Goal: Information Seeking & Learning: Compare options

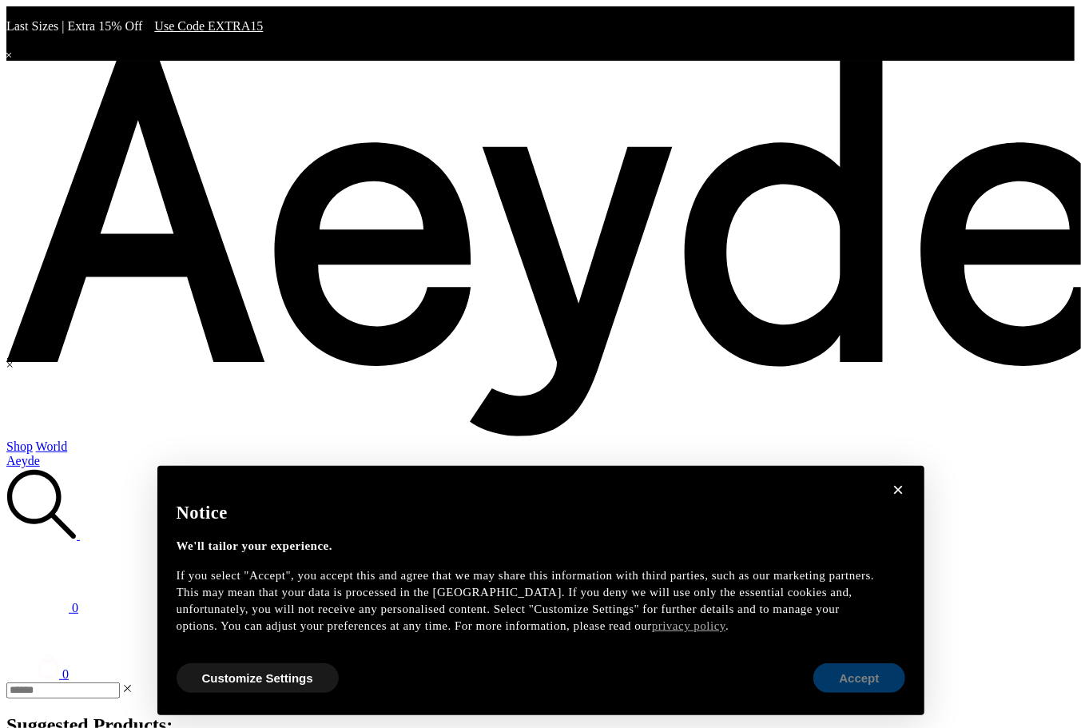
click at [835, 683] on button "Accept" at bounding box center [859, 678] width 91 height 30
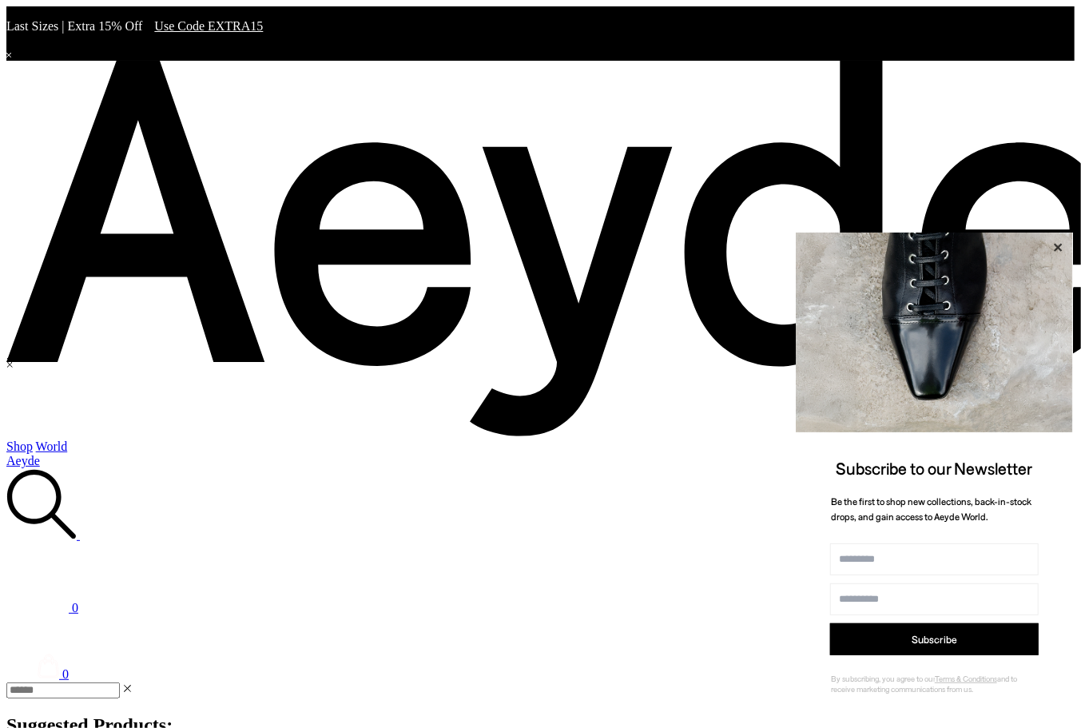
click at [1056, 244] on icon at bounding box center [1058, 248] width 8 height 8
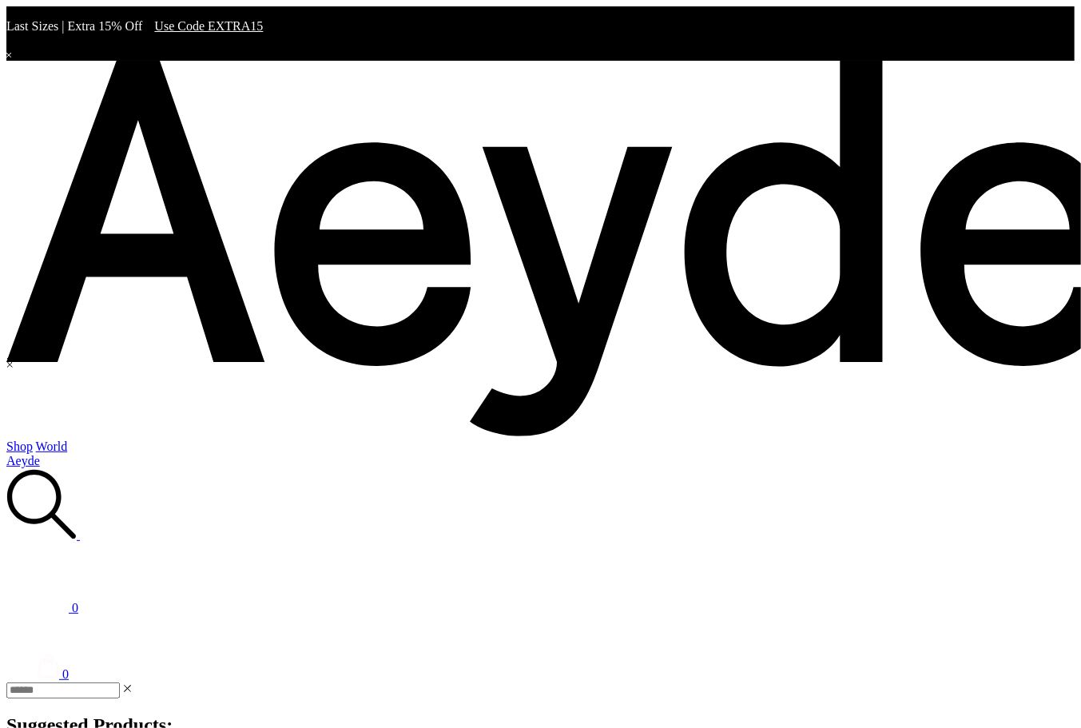
click at [76, 470] on icon at bounding box center [41, 504] width 69 height 69
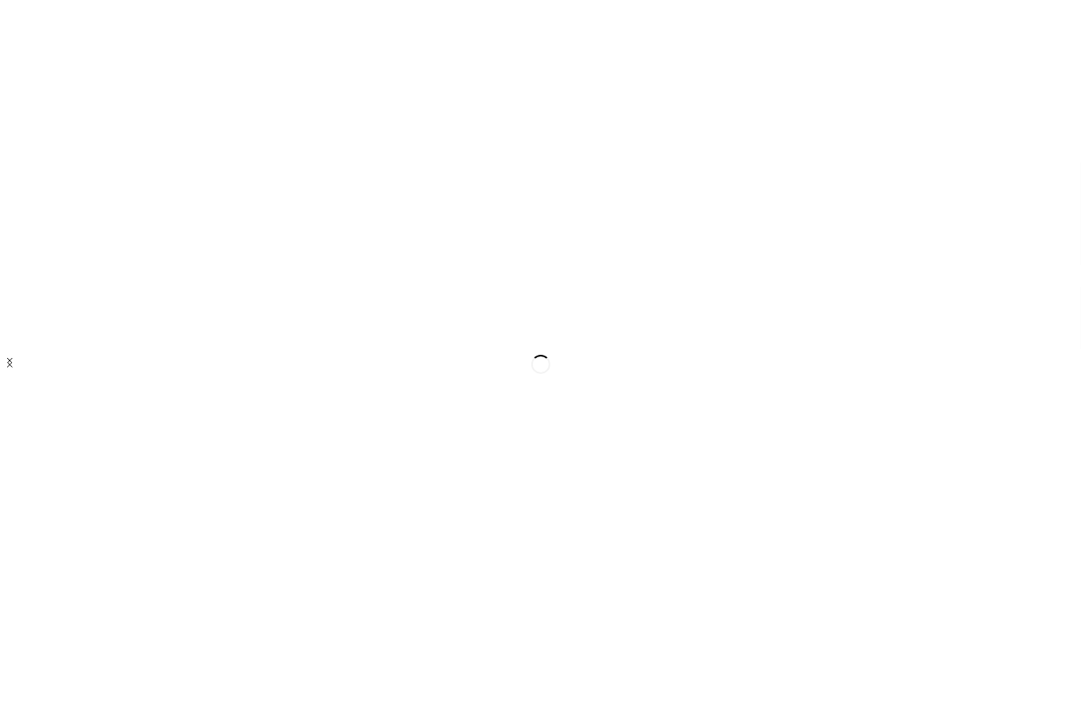
type input "*****"
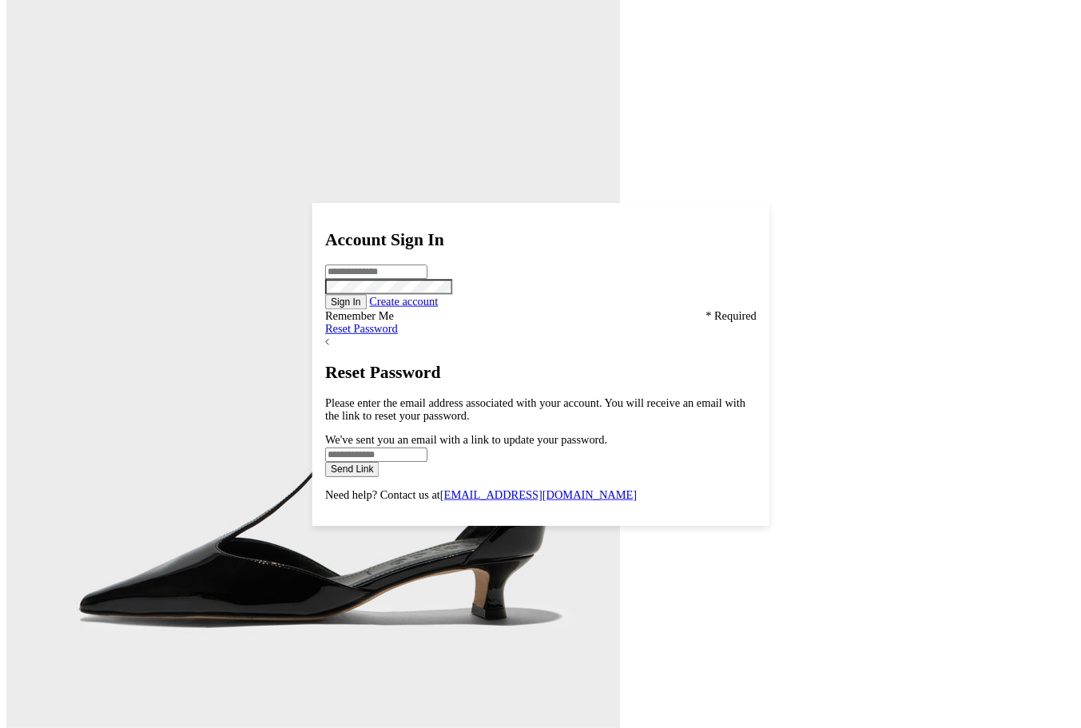
scroll to position [3351, 0]
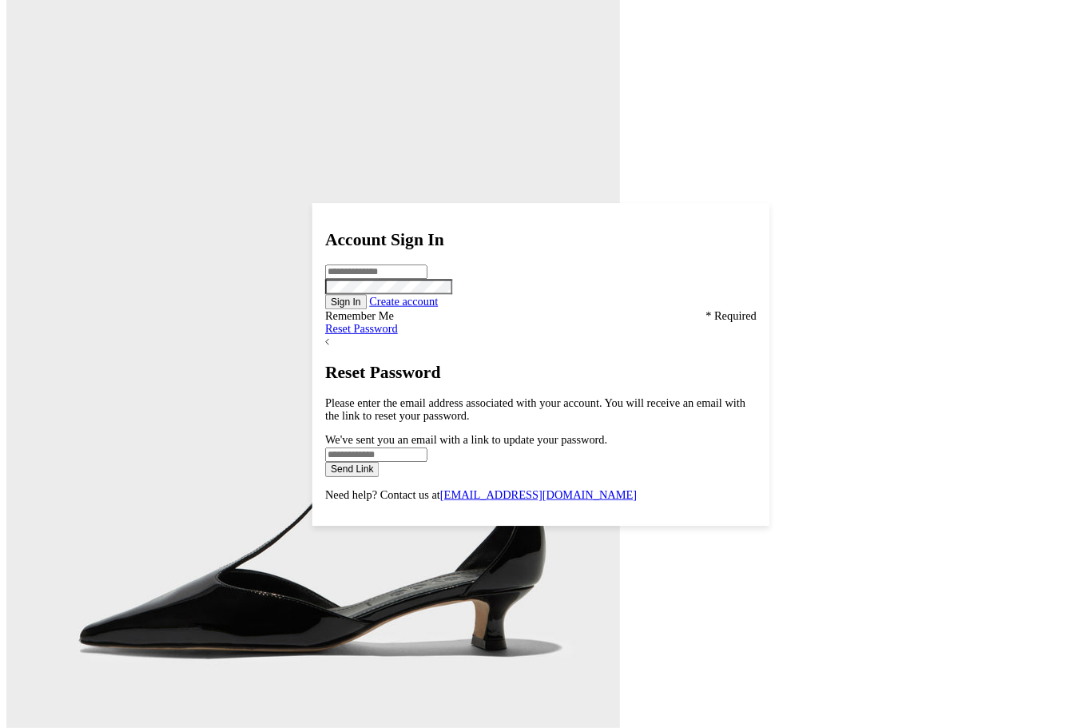
scroll to position [3351, 0]
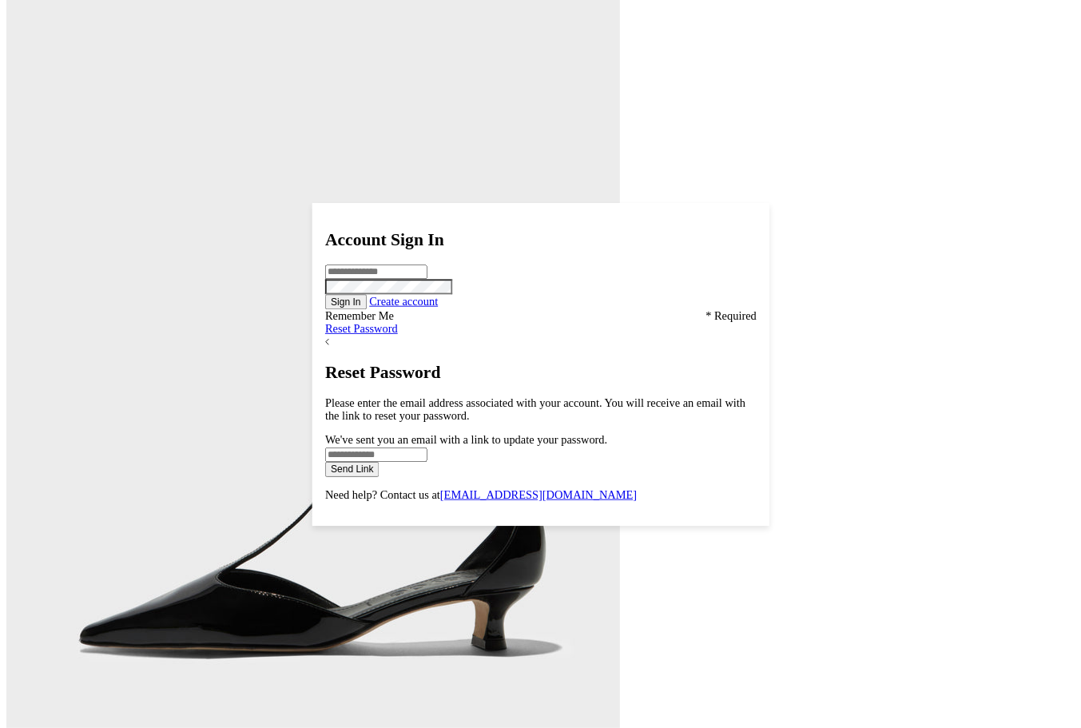
scroll to position [3351, 0]
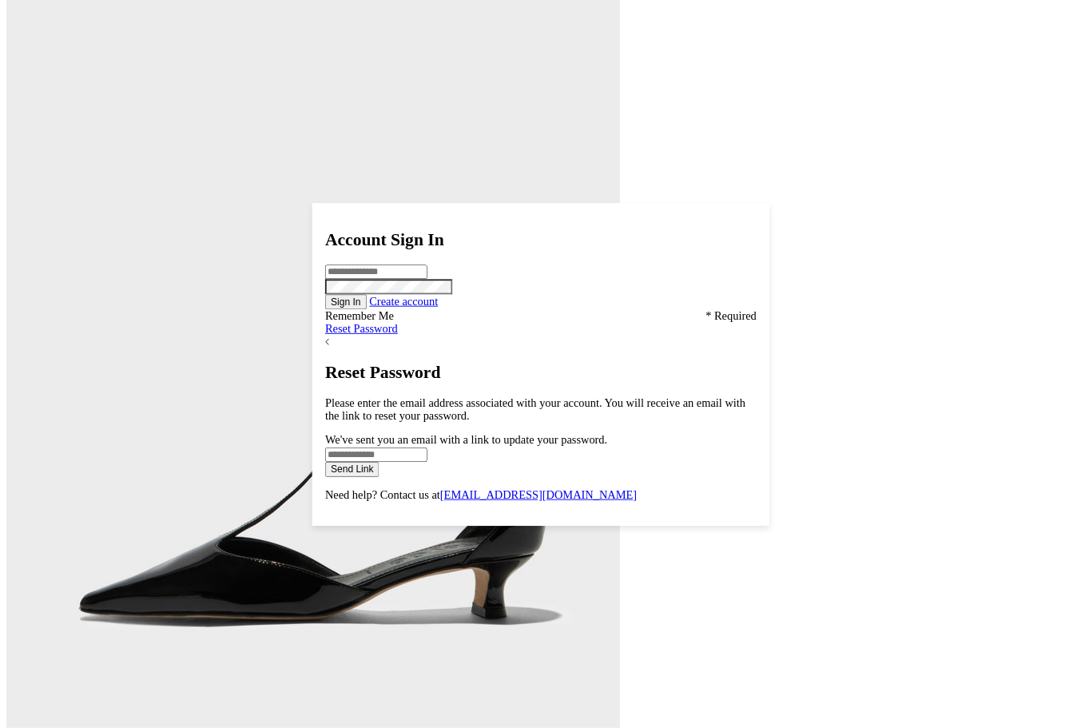
type input "******"
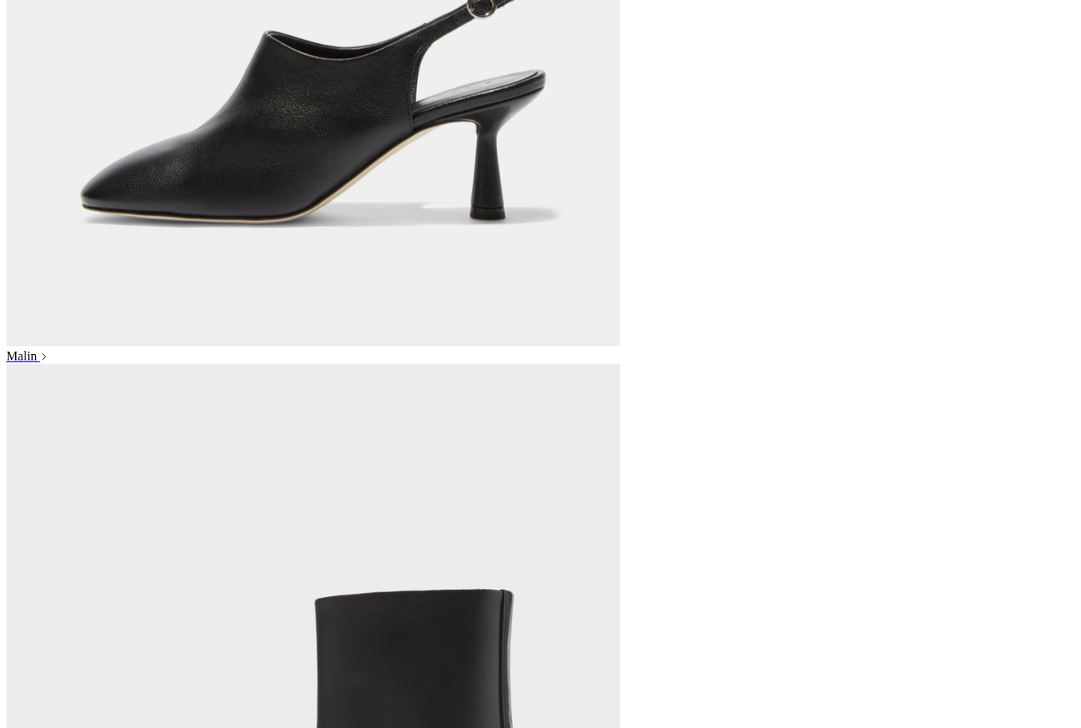
scroll to position [2064, 0]
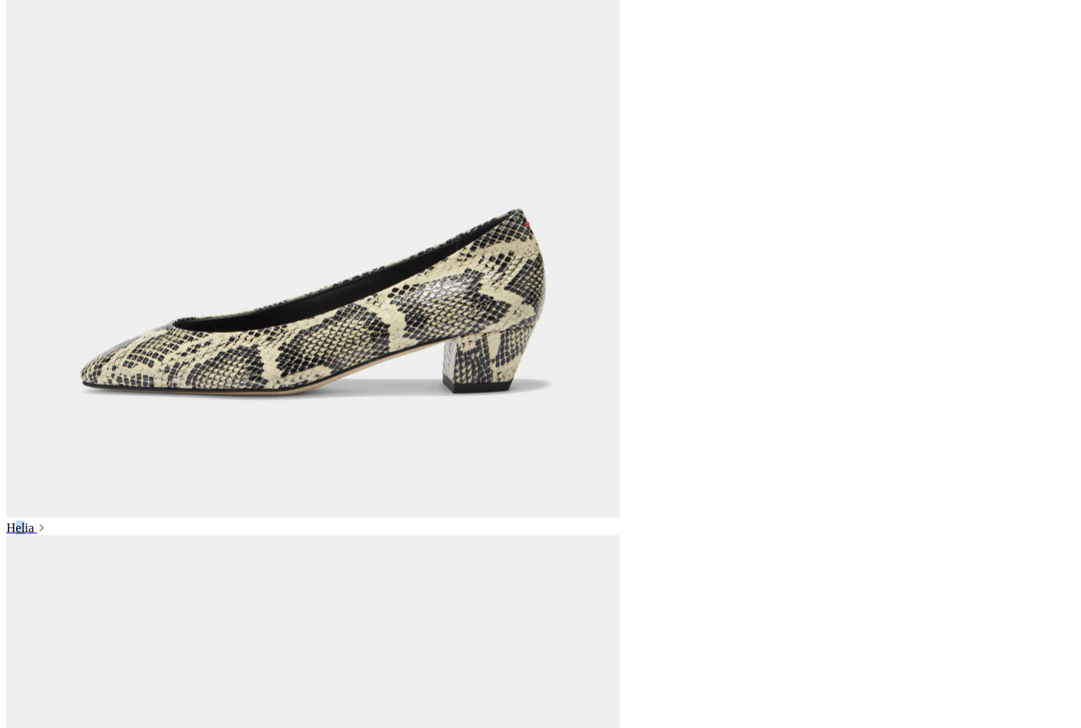
scroll to position [1061, 0]
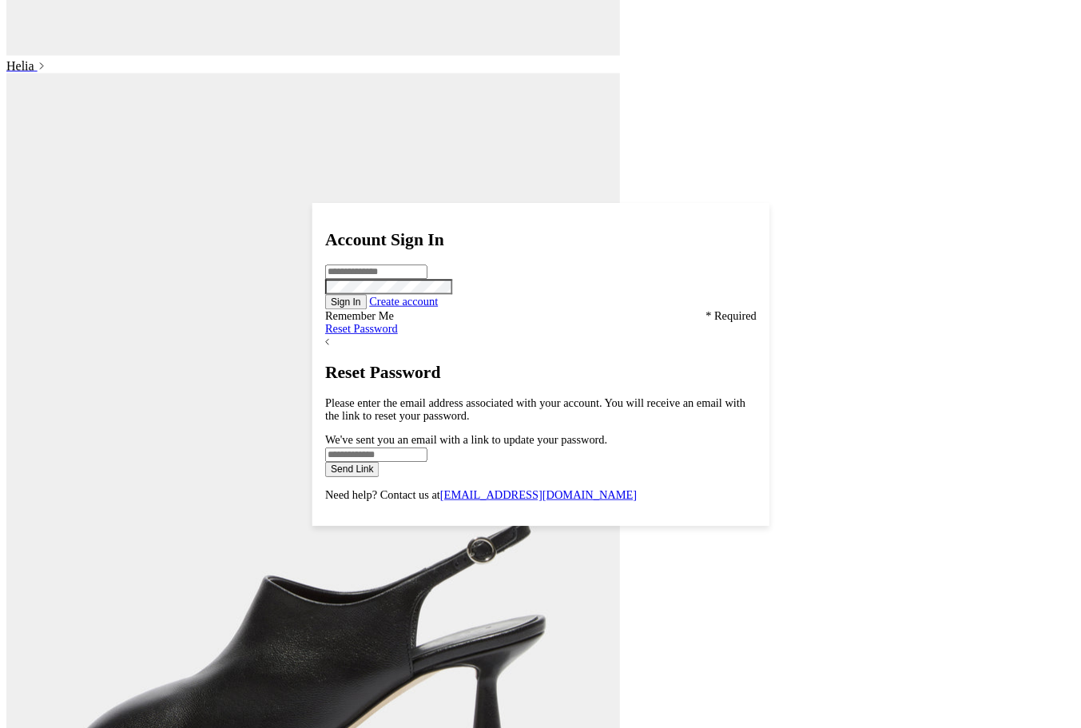
scroll to position [1576, 0]
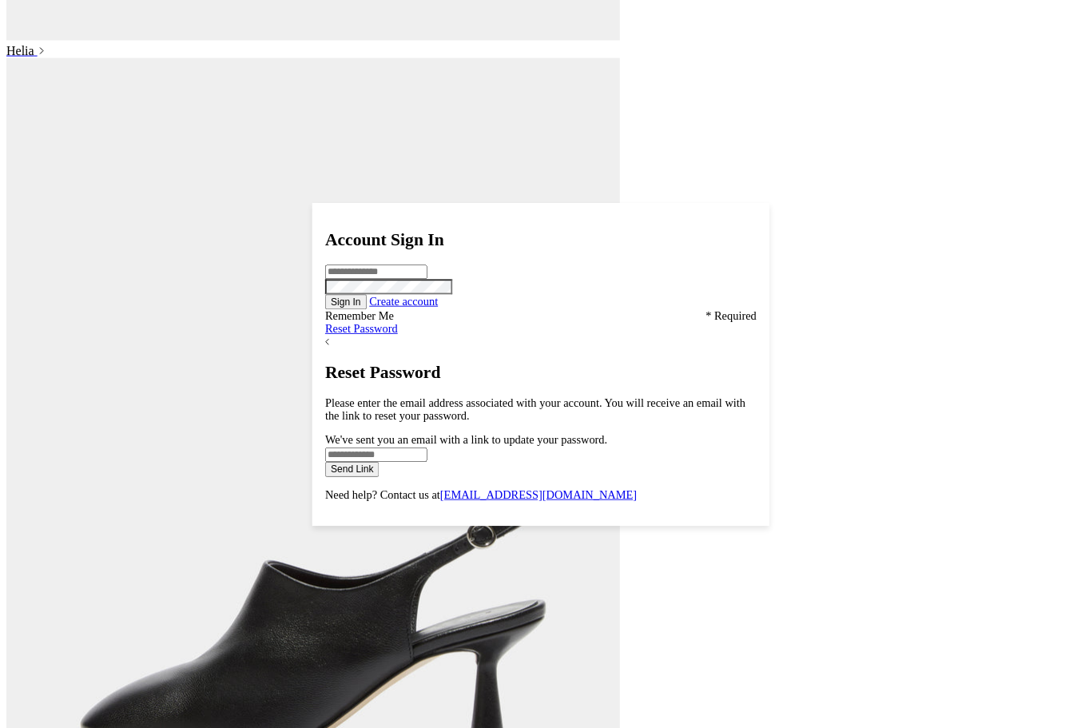
scroll to position [1576, 0]
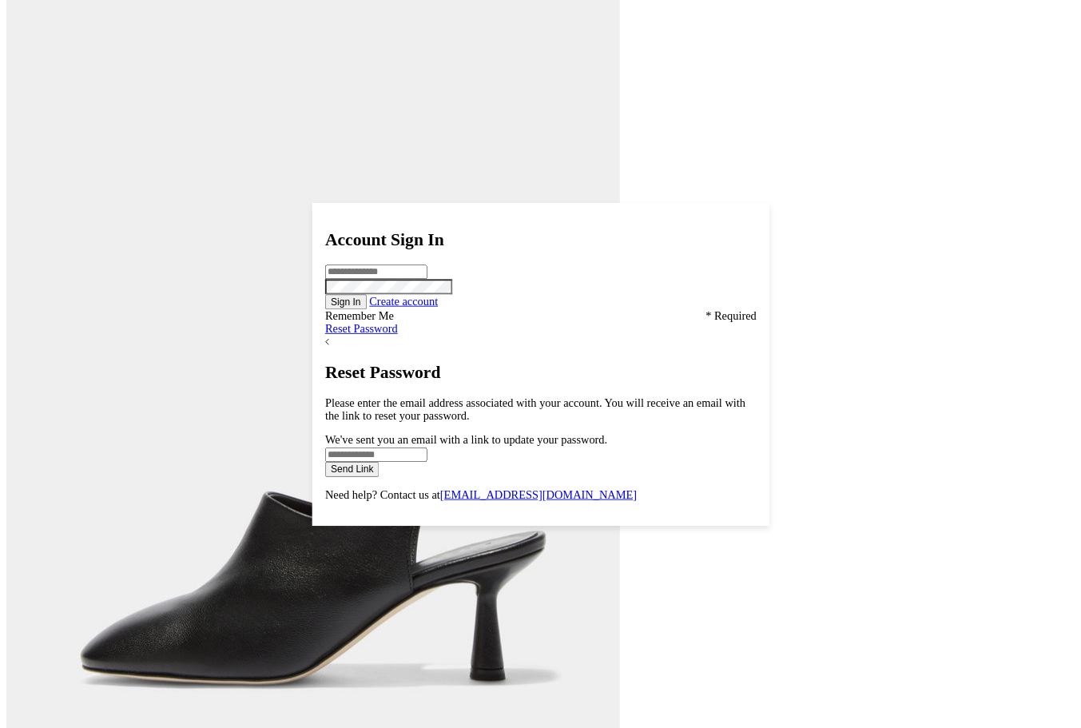
scroll to position [1576, 0]
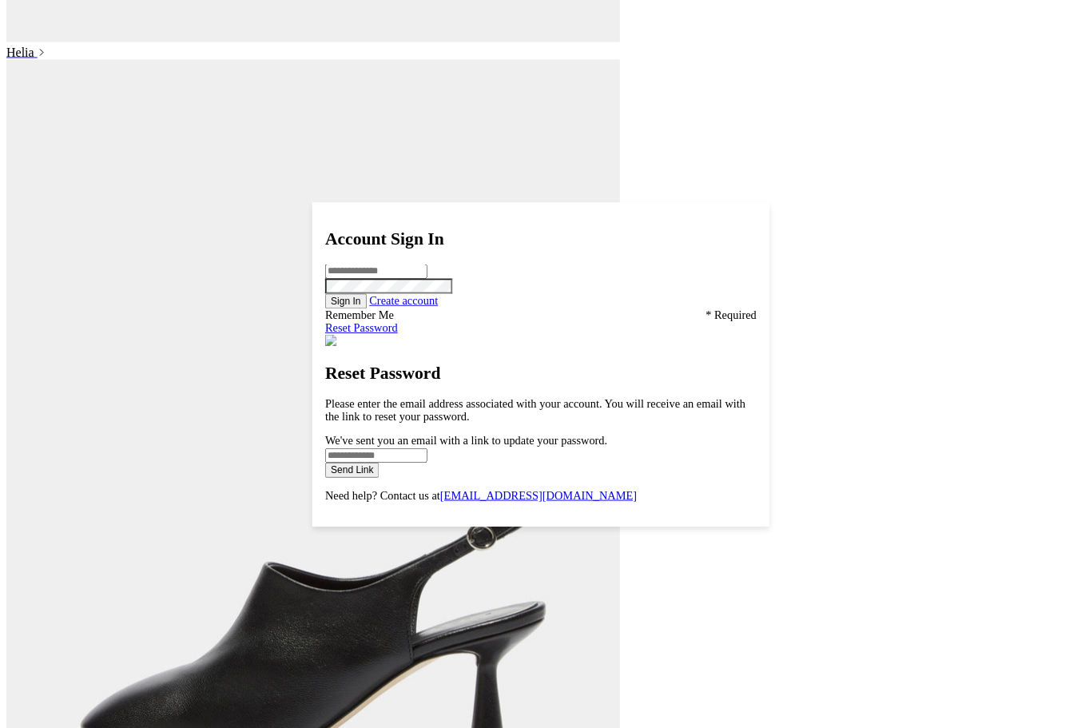
scroll to position [1576, 0]
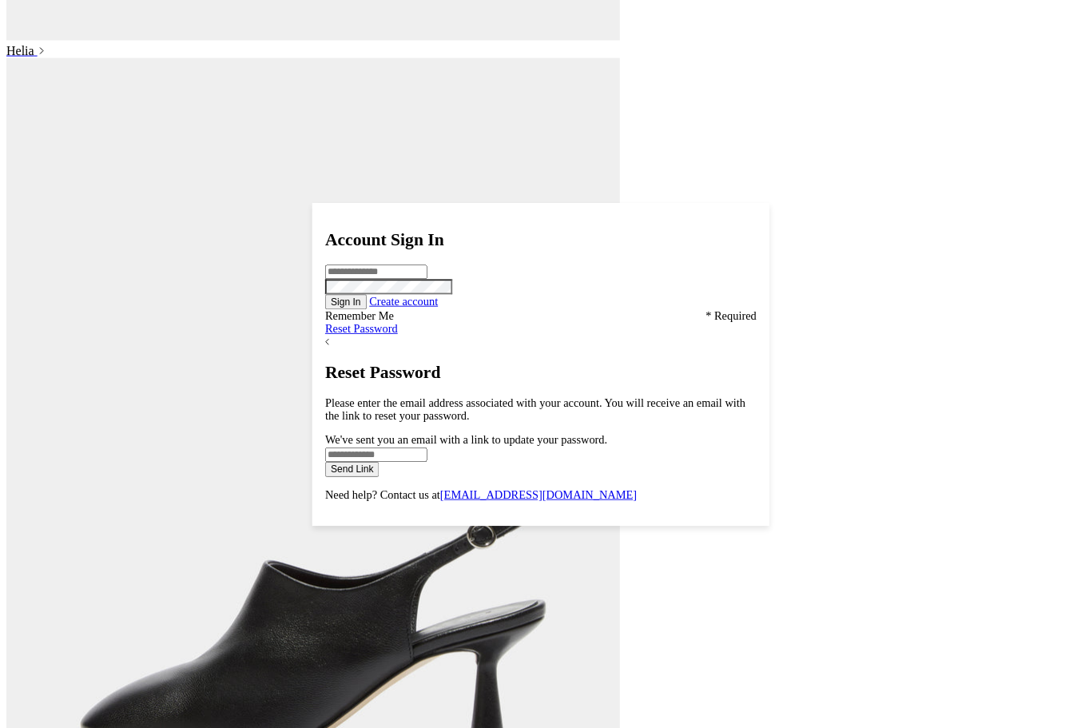
scroll to position [1576, 0]
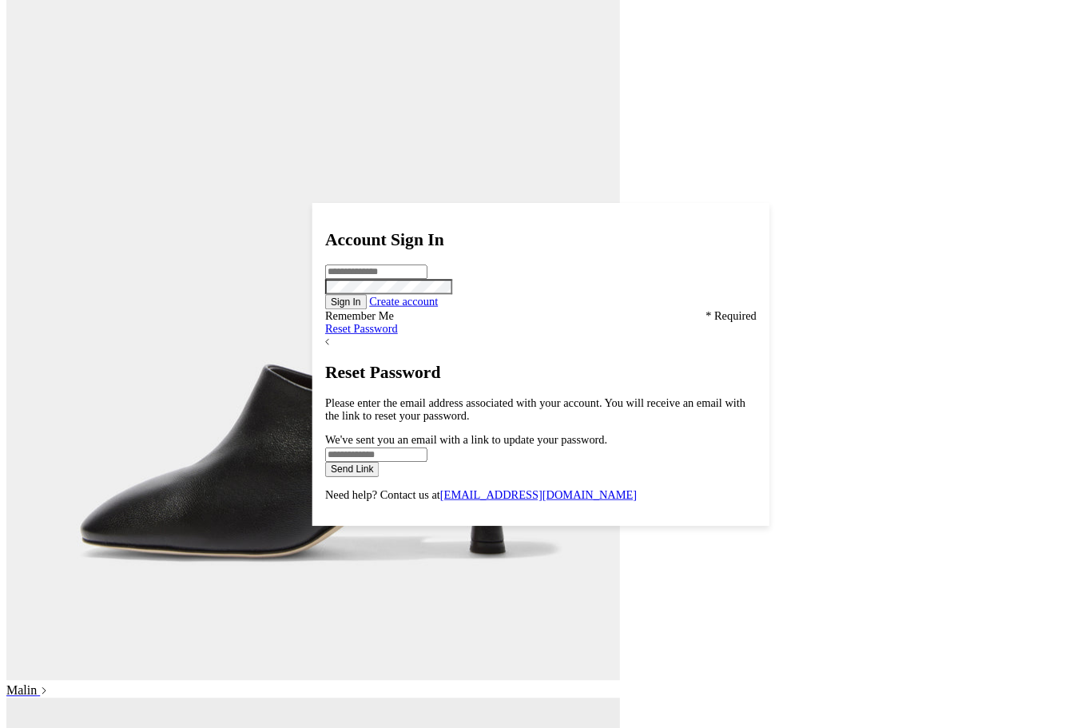
scroll to position [1706, 0]
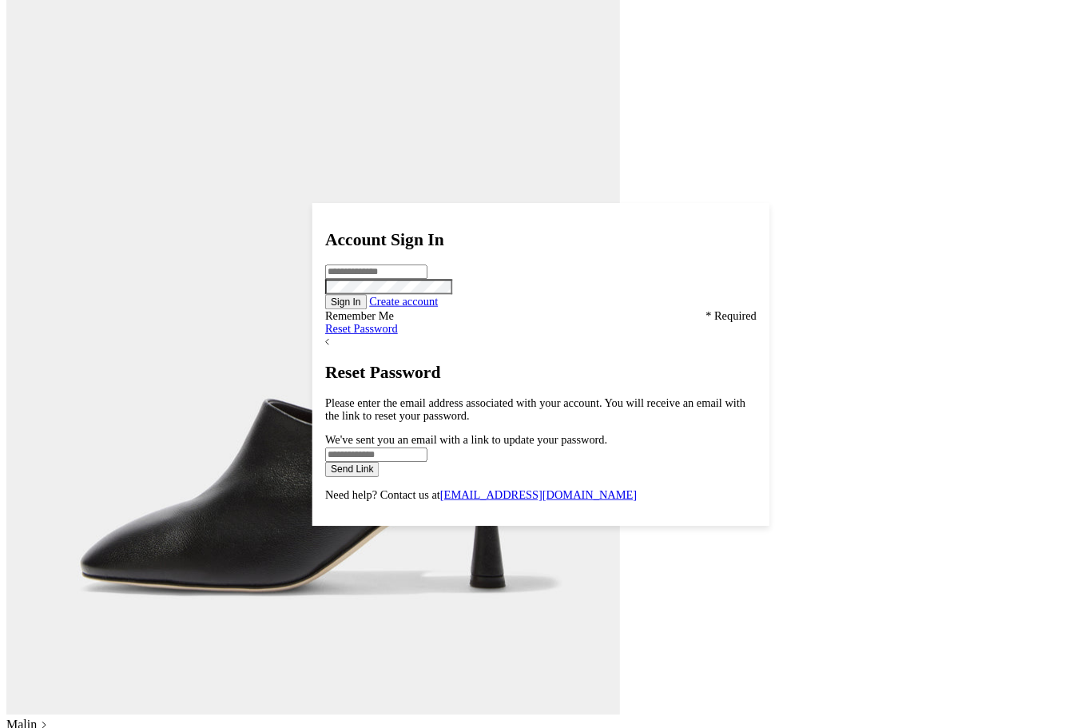
scroll to position [1678, 0]
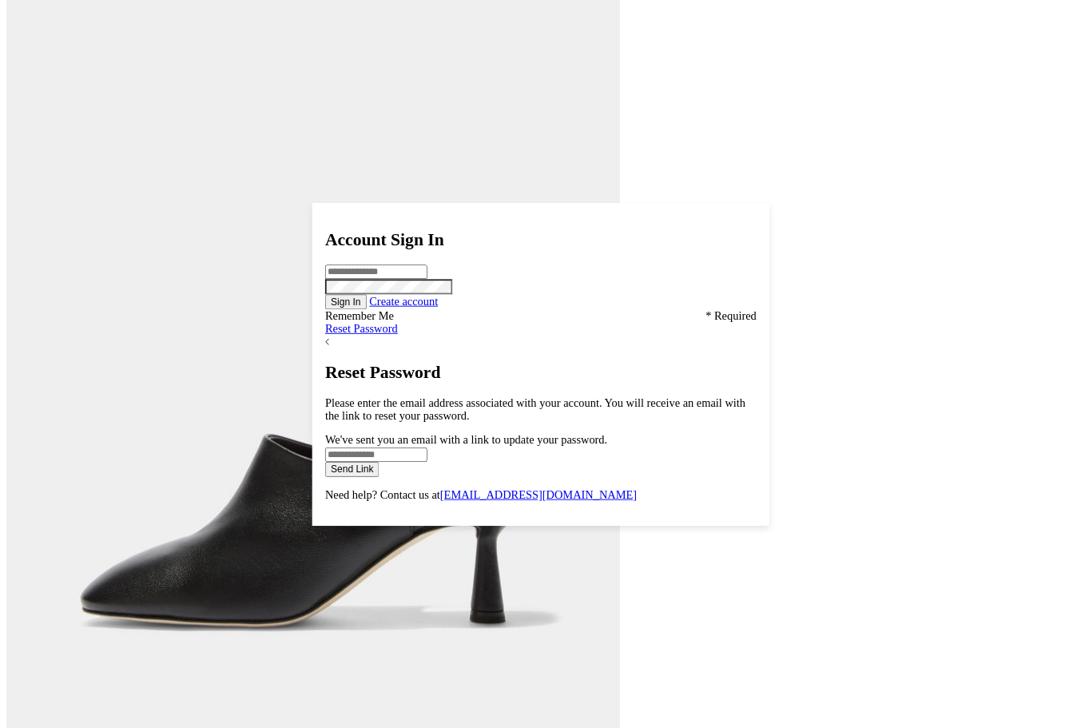
scroll to position [1647, 0]
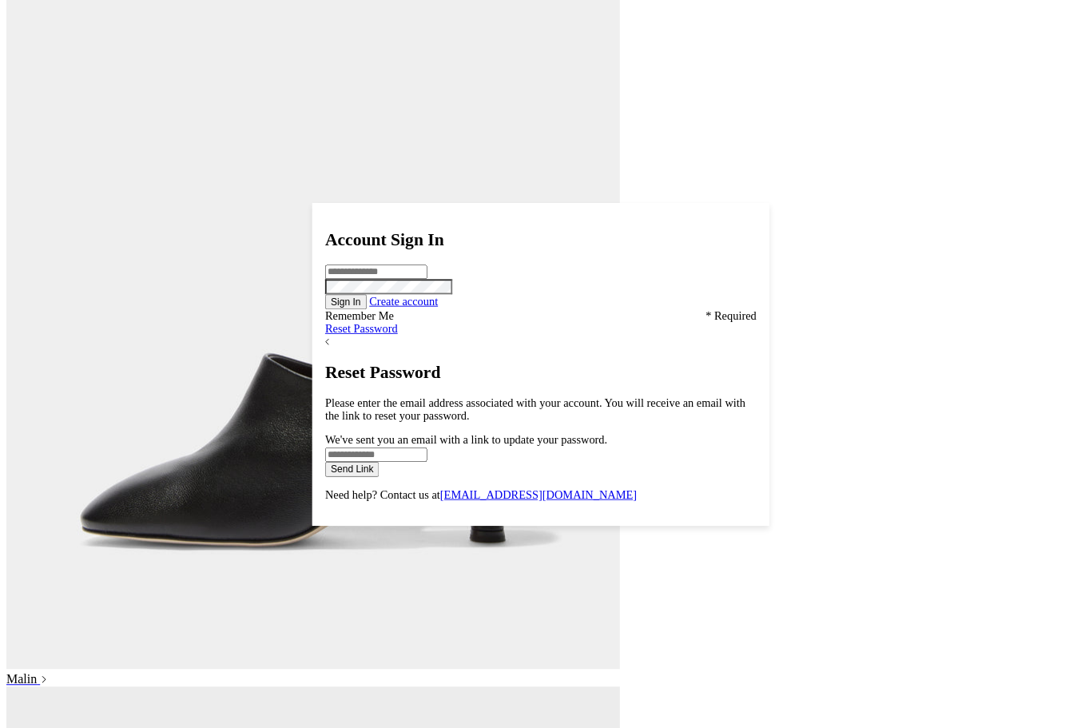
scroll to position [1872, 0]
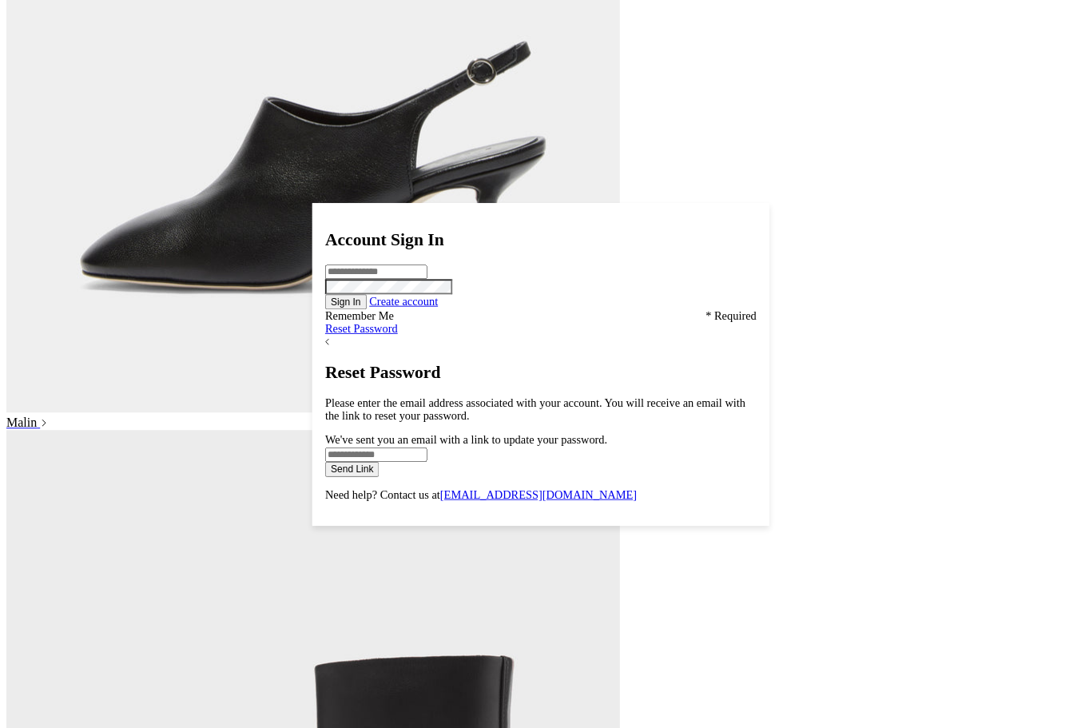
scroll to position [1998, 0]
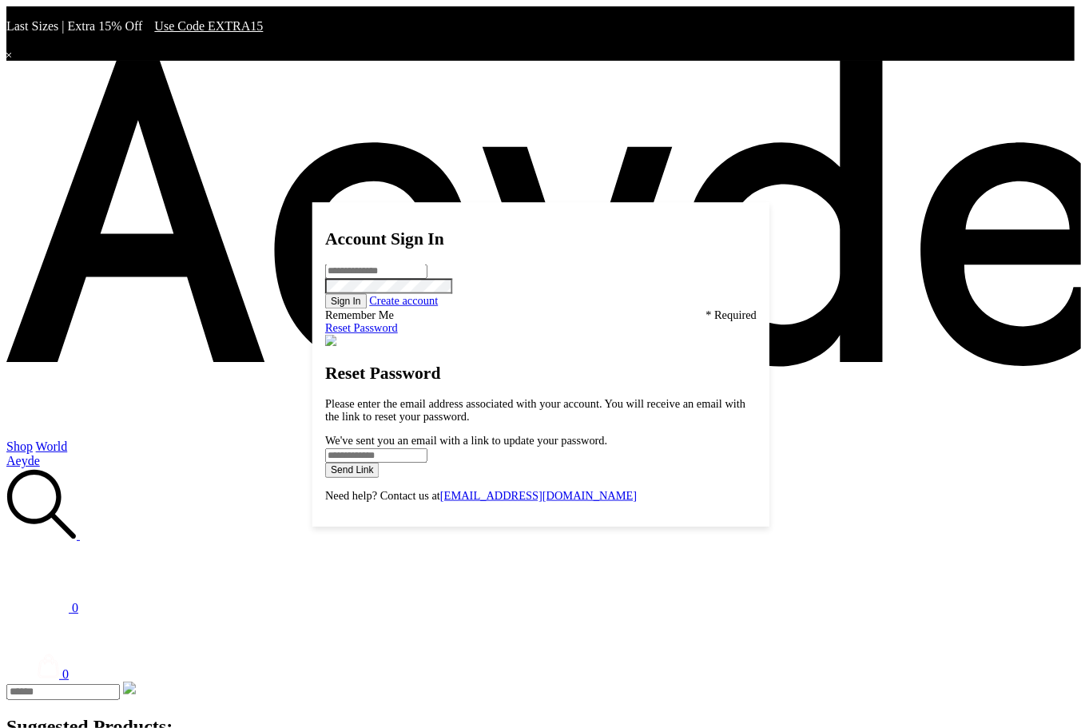
click at [77, 469] on icon at bounding box center [41, 504] width 70 height 70
type input "******"
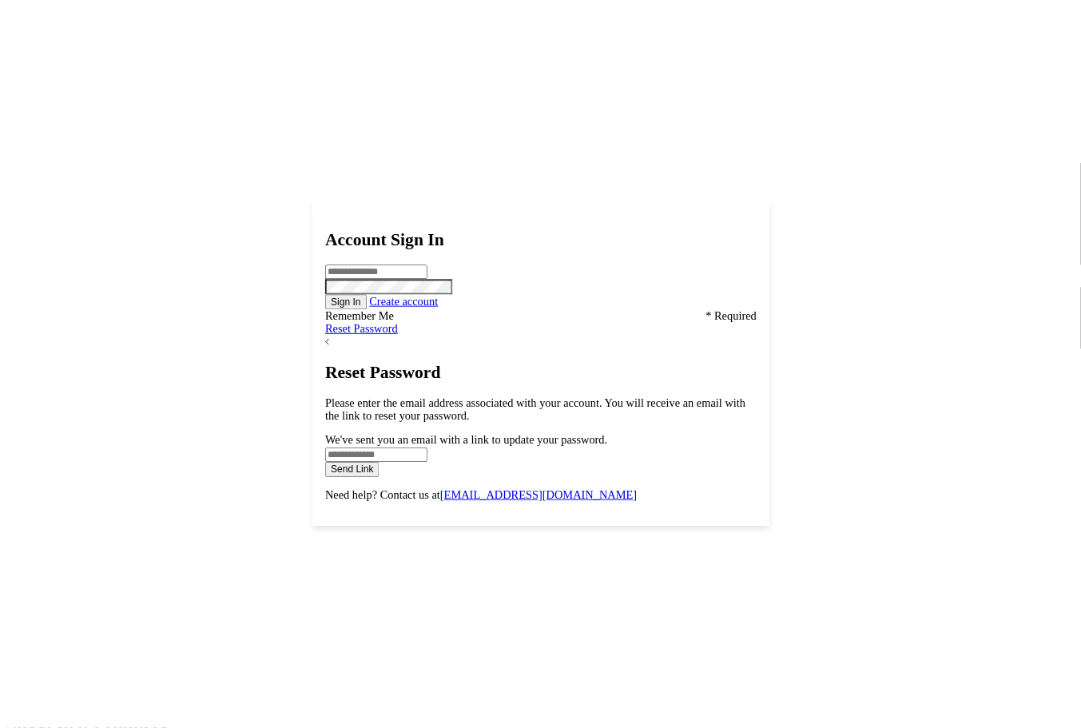
click at [987, 468] on div "0" at bounding box center [540, 541] width 1069 height 147
click at [77, 469] on icon at bounding box center [41, 504] width 70 height 70
type input "******"
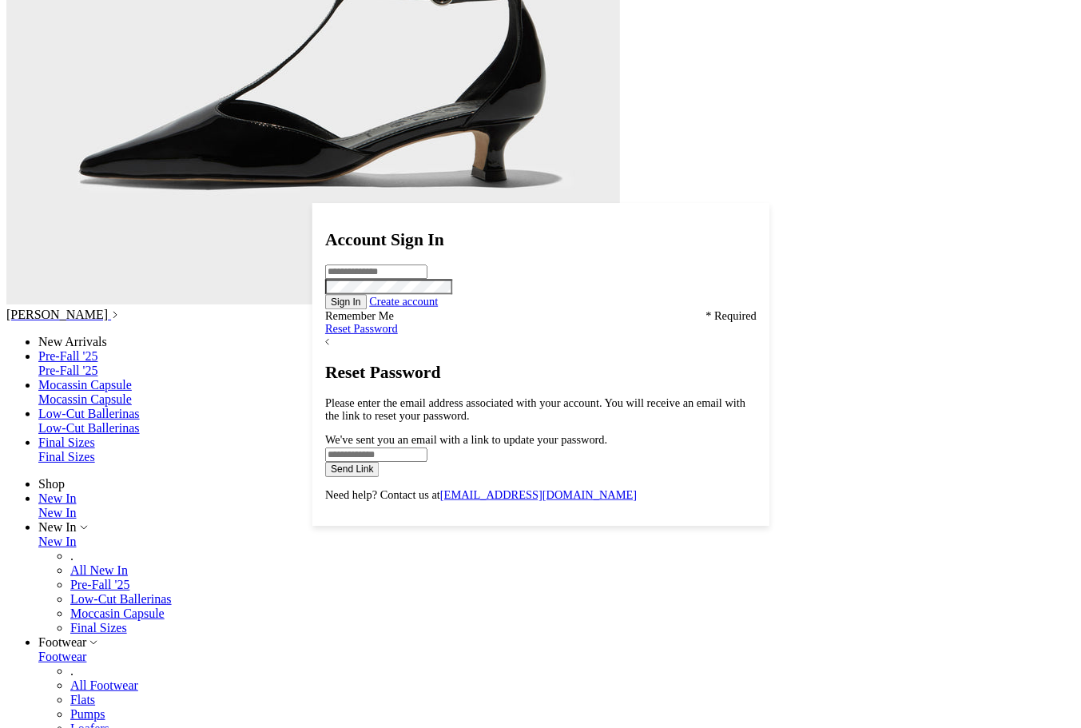
scroll to position [3793, 0]
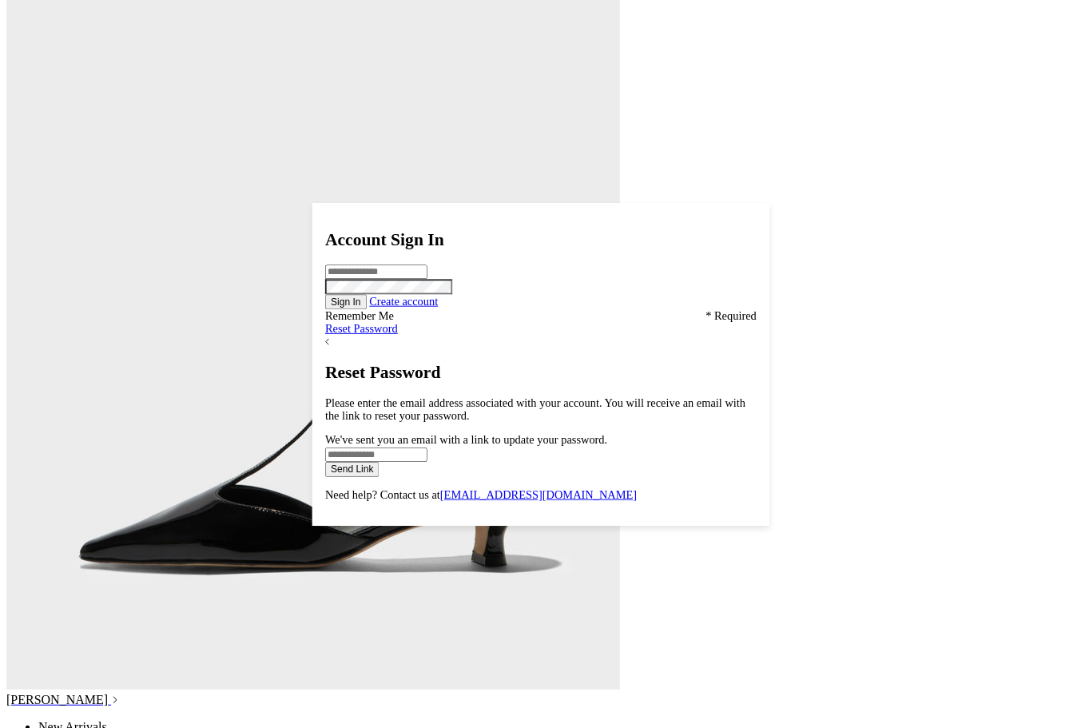
scroll to position [3529, 0]
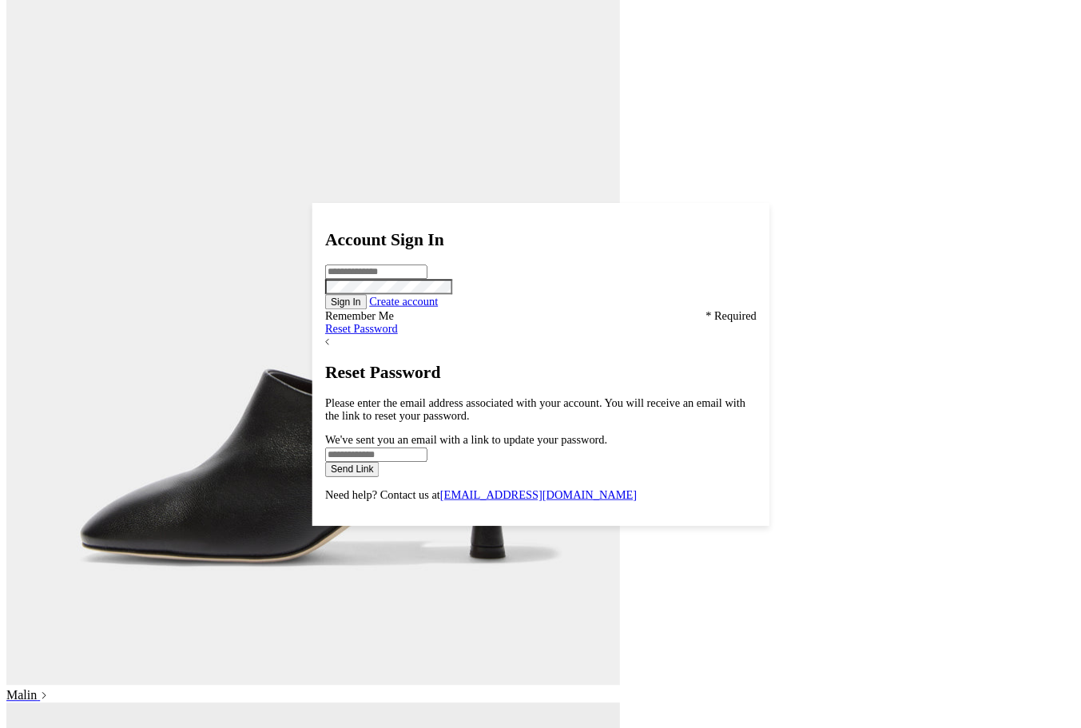
scroll to position [1739, 0]
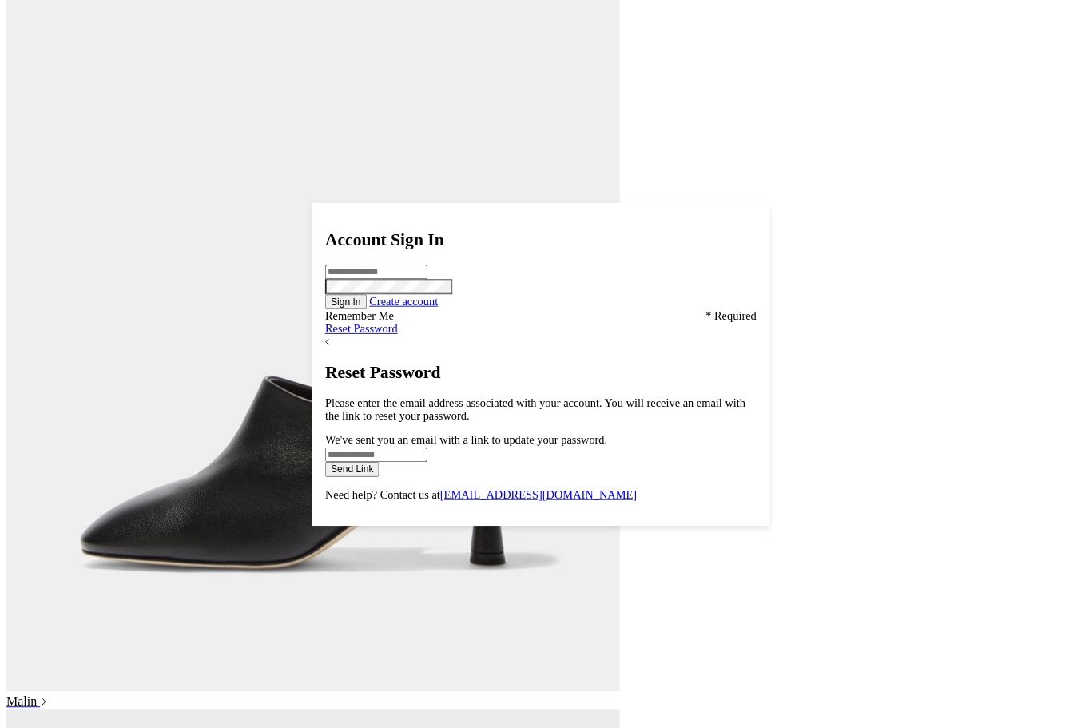
scroll to position [1713, 0]
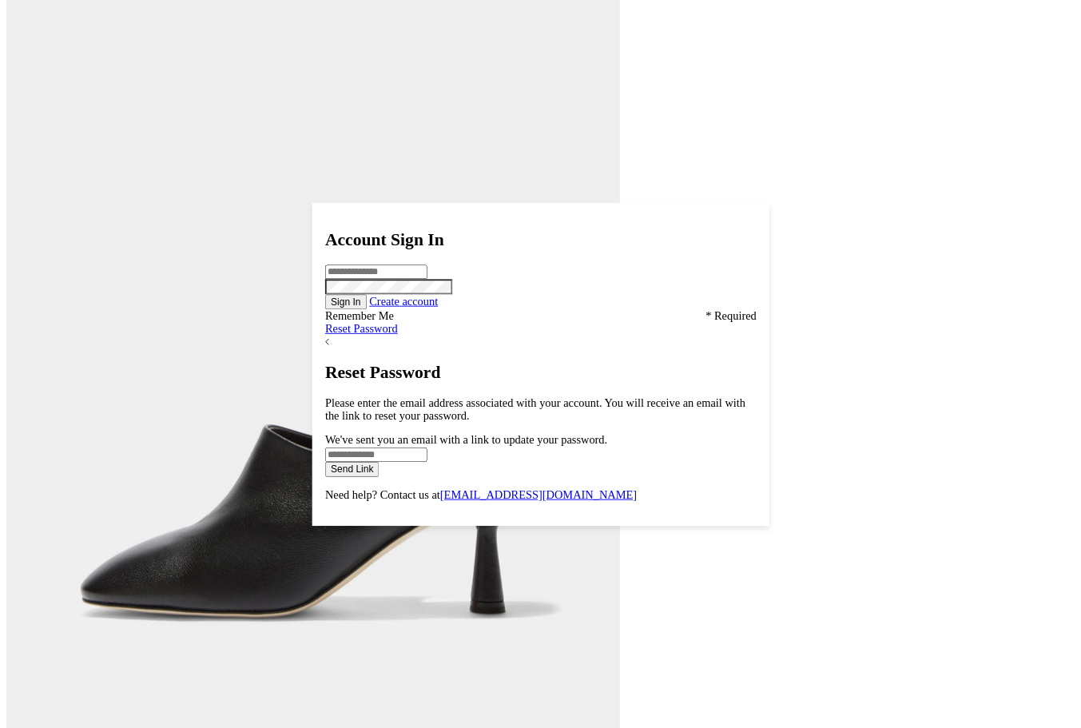
scroll to position [1713, 0]
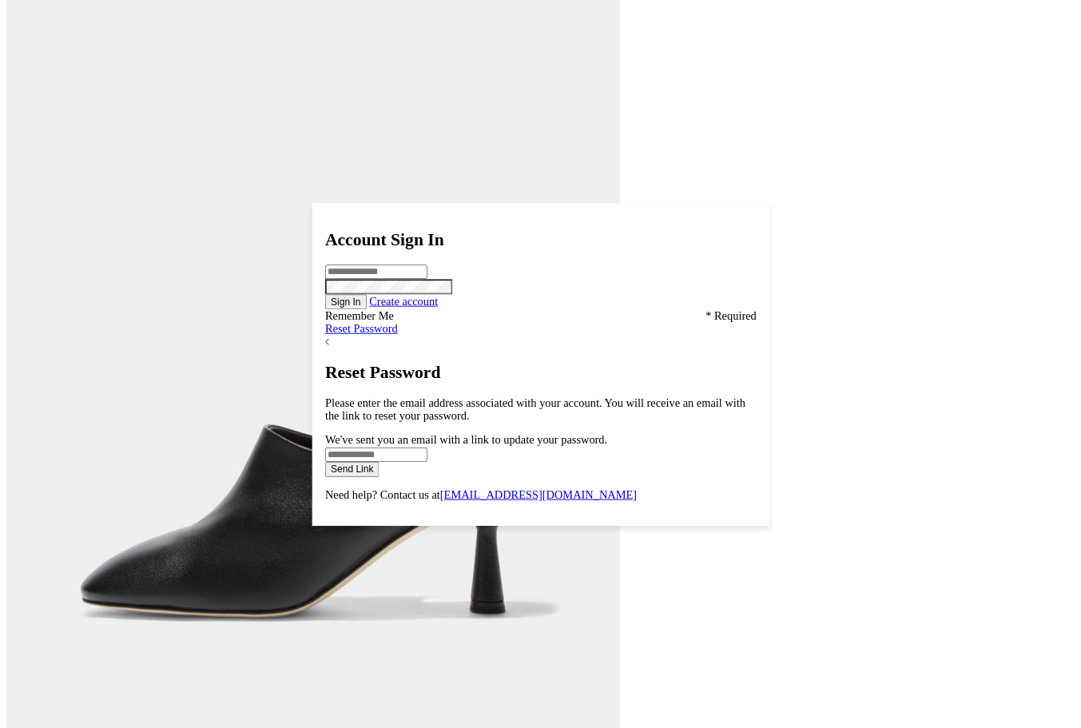
scroll to position [1713, 0]
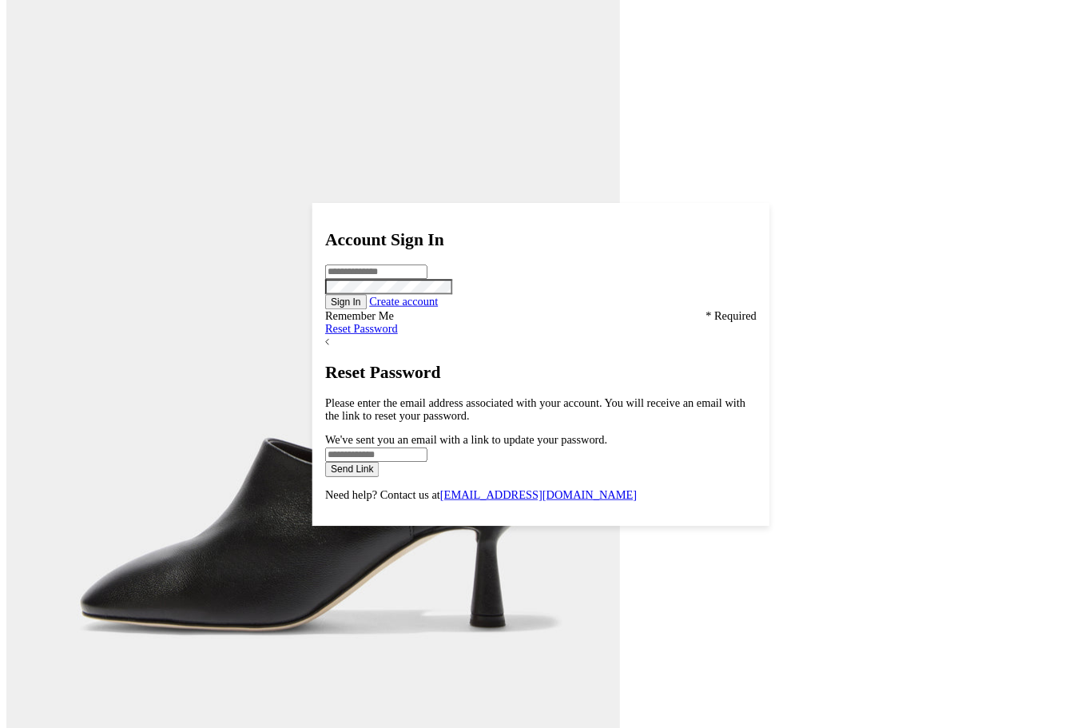
scroll to position [1654, 0]
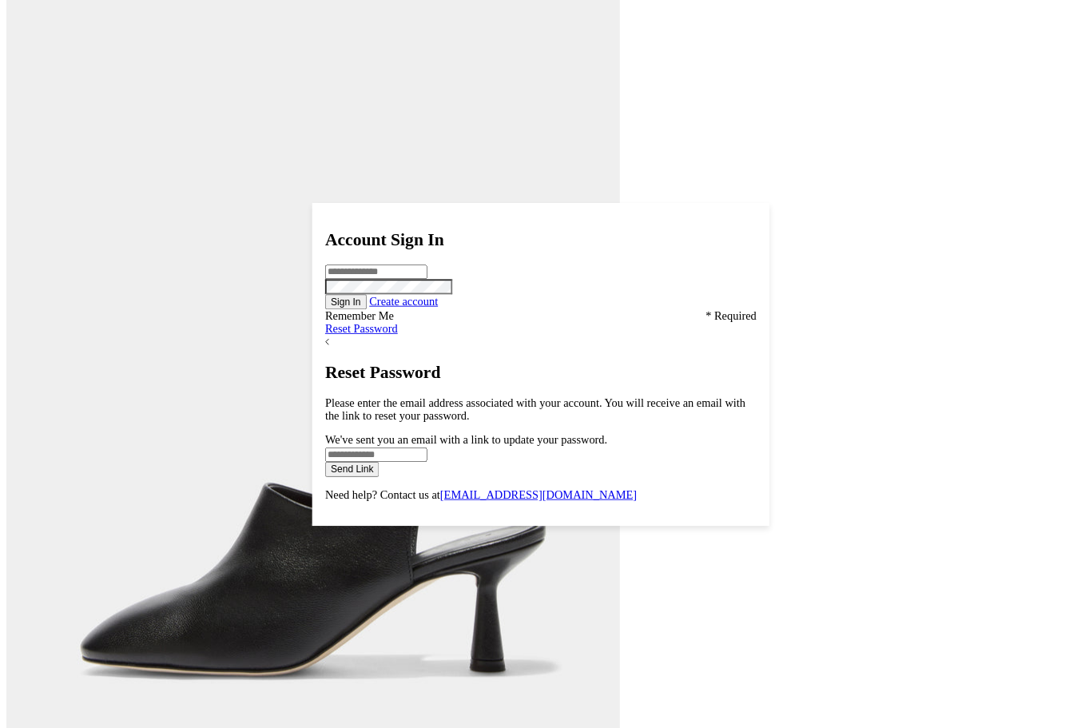
scroll to position [1654, 0]
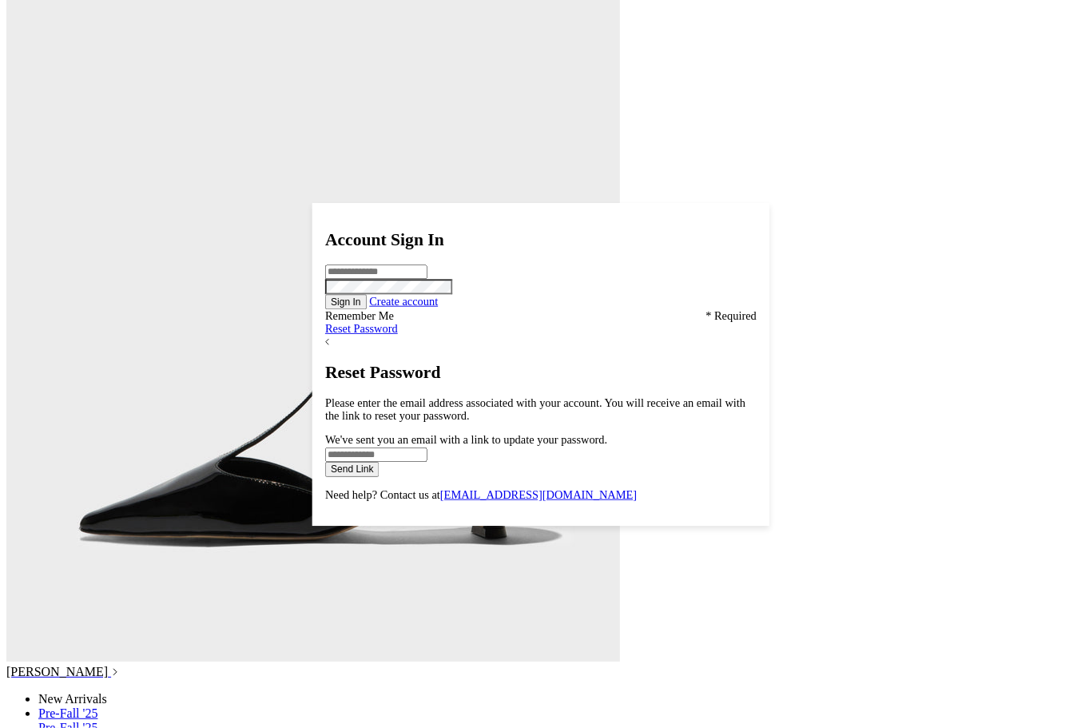
scroll to position [3429, 0]
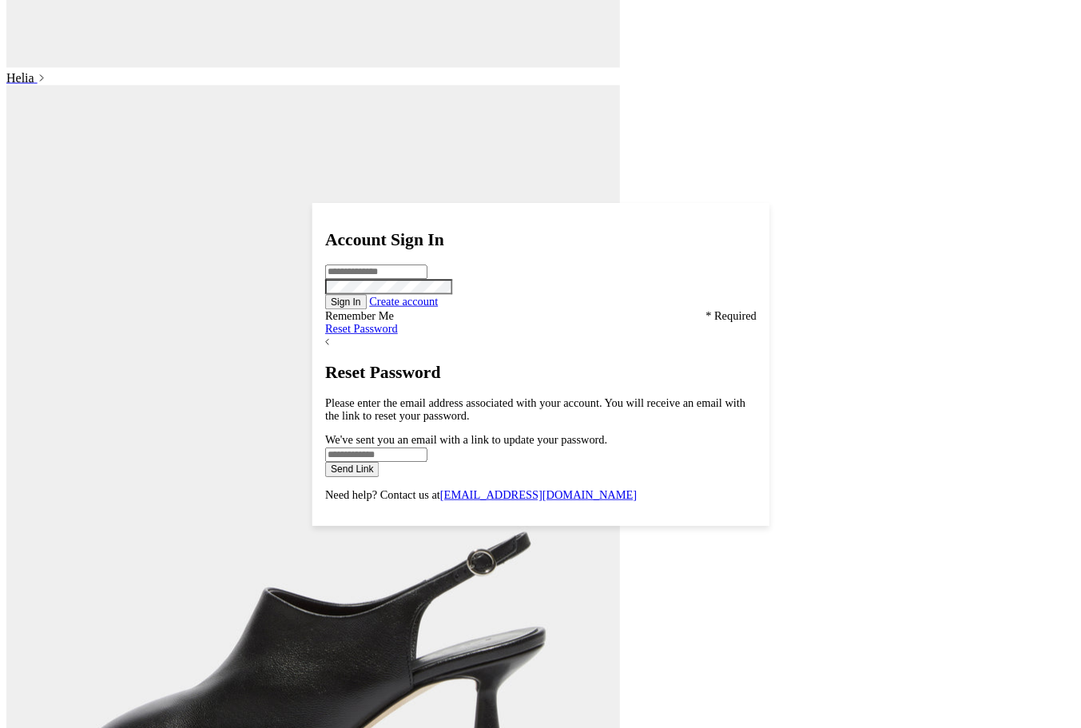
scroll to position [416, 0]
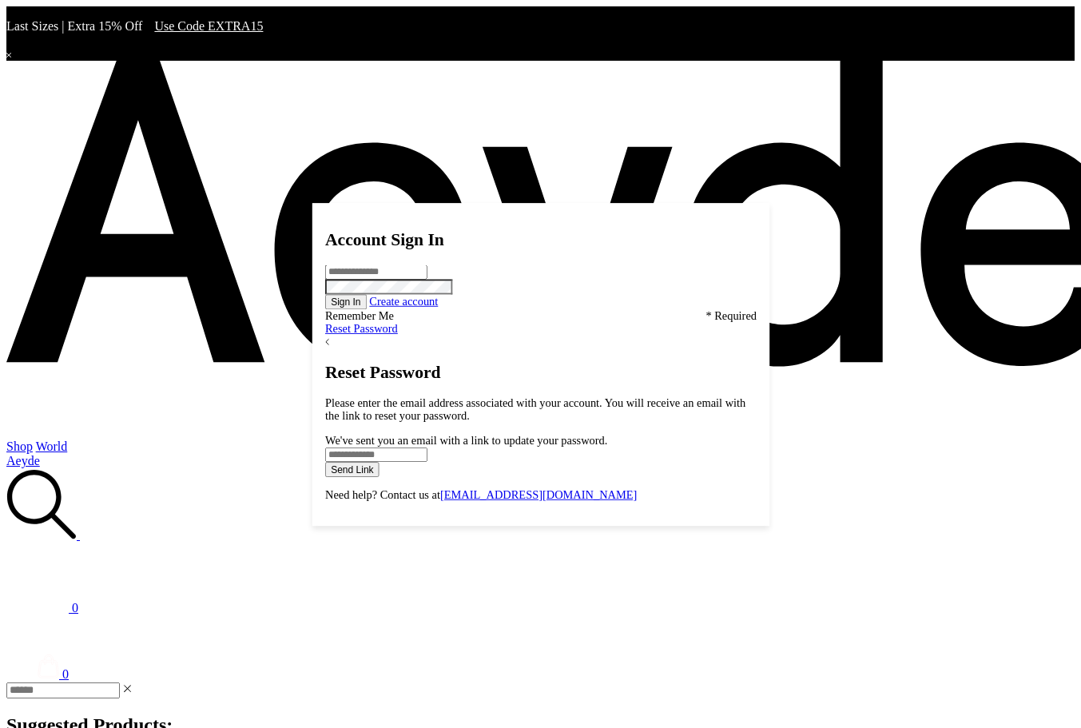
scroll to position [416, 0]
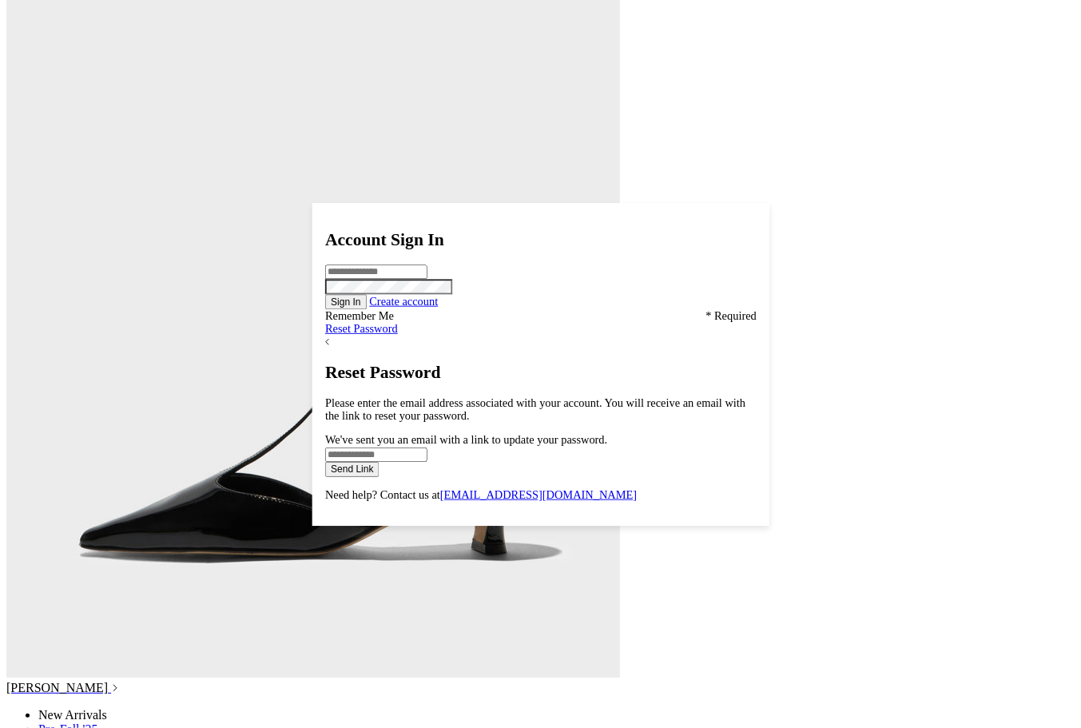
scroll to position [3433, 0]
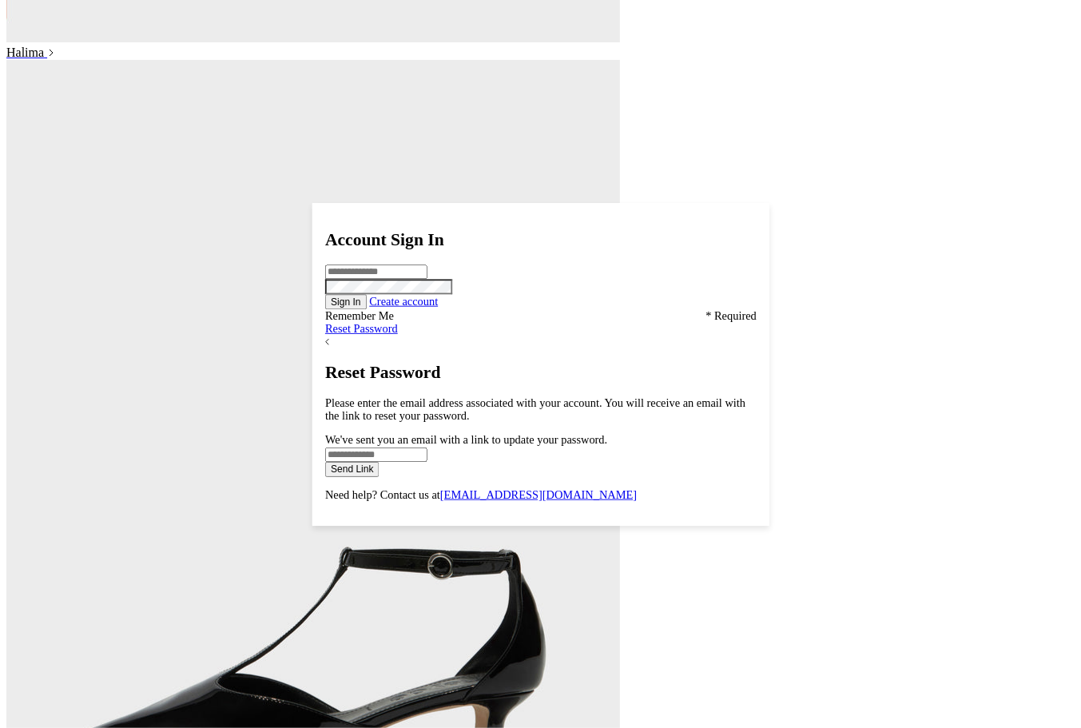
scroll to position [3077, 0]
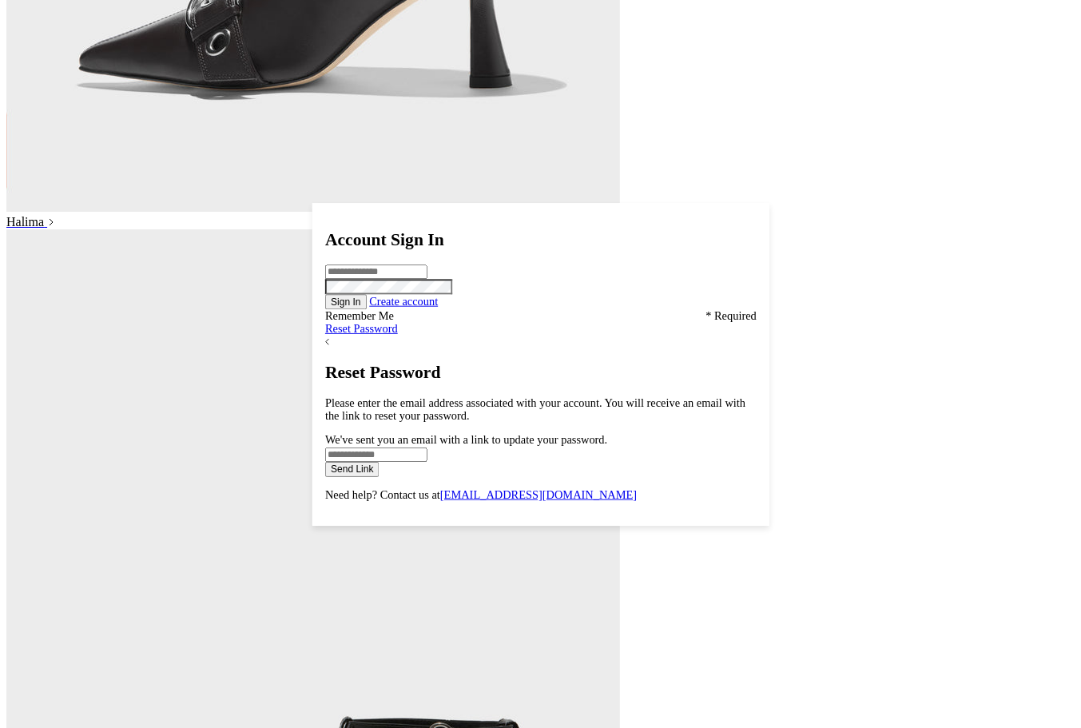
scroll to position [3077, 0]
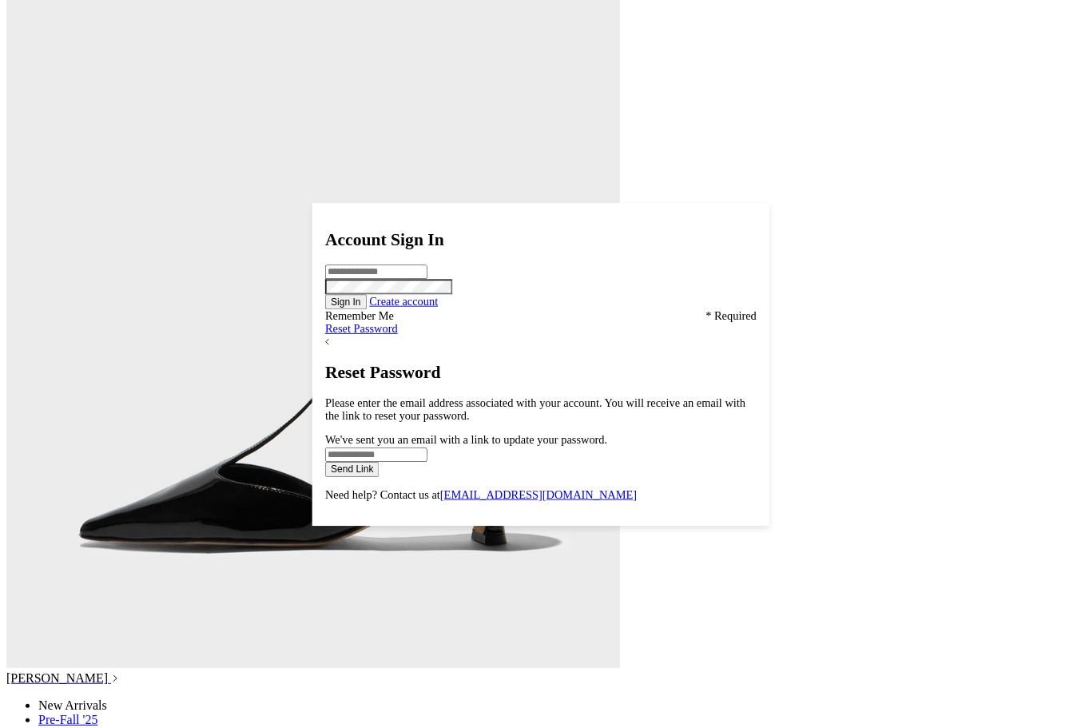
scroll to position [3427, 0]
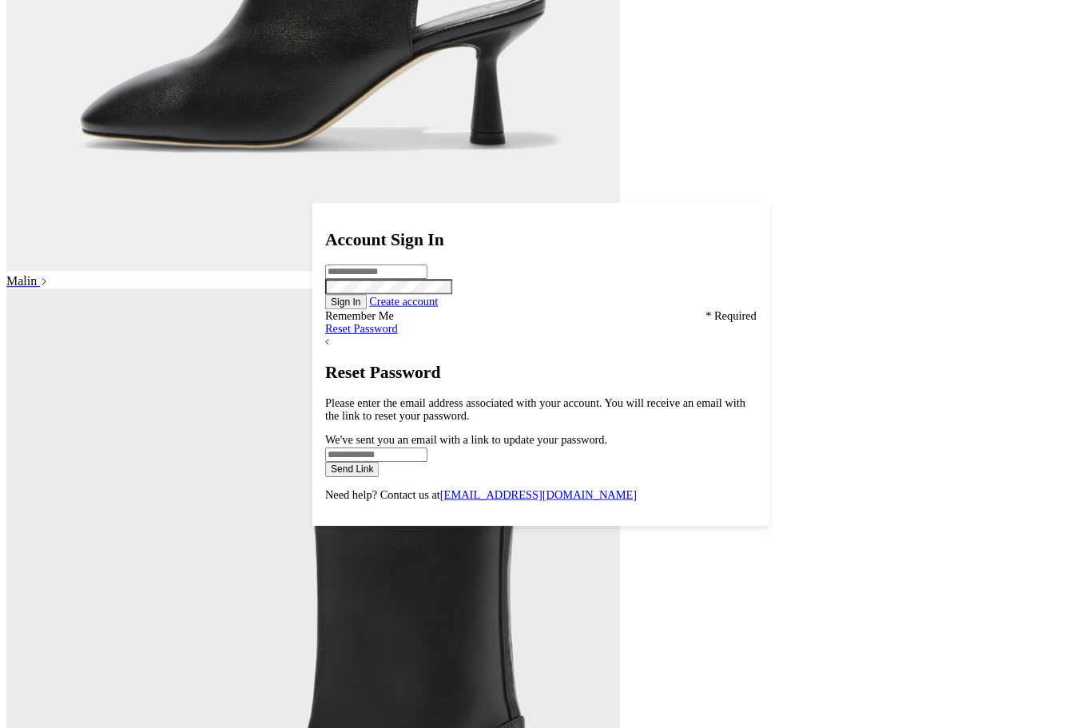
scroll to position [1799, 0]
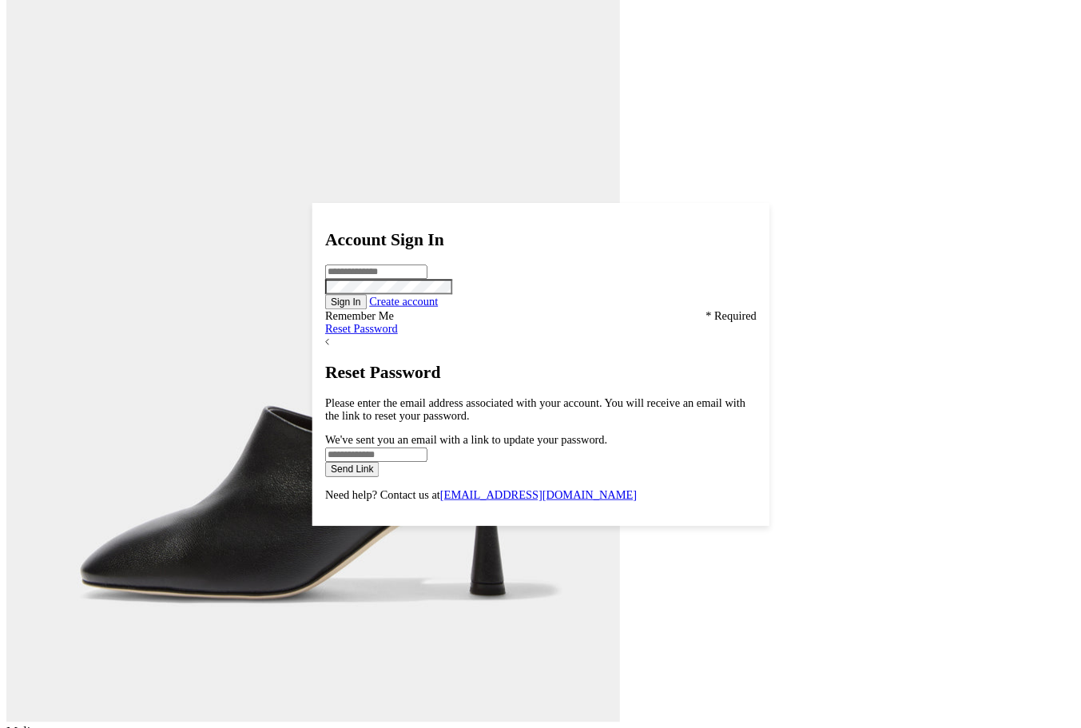
scroll to position [1693, 0]
